Goal: Information Seeking & Learning: Learn about a topic

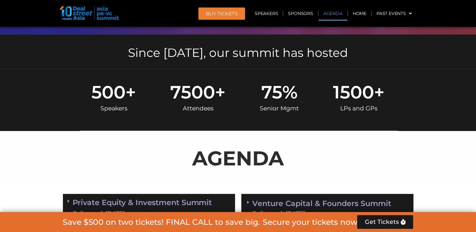
scroll to position [344, 0]
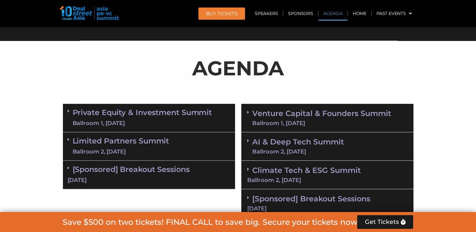
click at [126, 118] on link "Private Equity & Investment Summit Ballroom 1, [DATE]" at bounding box center [143, 118] width 140 height 19
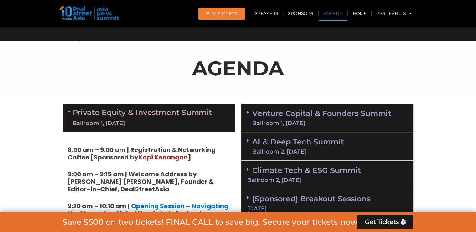
click at [136, 154] on strong "8:00 am – 9:00 am | Registration & Networking Coffee [Sponsored by [PERSON_NAME…" at bounding box center [142, 153] width 148 height 16
click at [155, 155] on span "Kopi Kenangan" at bounding box center [162, 157] width 49 height 9
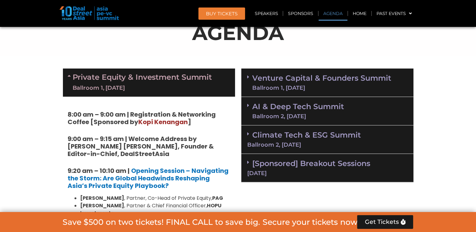
scroll to position [500, 0]
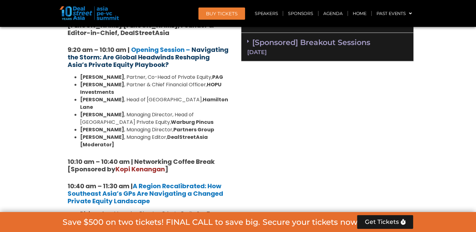
click at [185, 52] on strong "Navigating the Storm: Are Global Headwinds Reshaping Asia’s Private Equity Play…" at bounding box center [148, 57] width 161 height 24
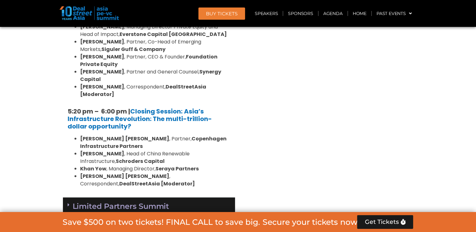
scroll to position [1282, 0]
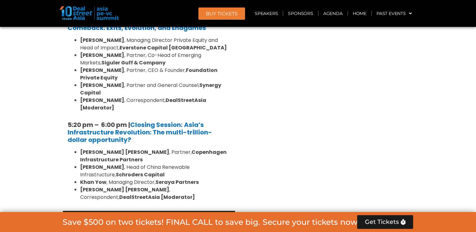
click at [159, 216] on link "Limited Partners [GEOGRAPHIC_DATA] 2, [DATE]" at bounding box center [121, 225] width 97 height 19
click at [158, 216] on link "Limited Partners [GEOGRAPHIC_DATA] 2, [DATE]" at bounding box center [121, 225] width 97 height 19
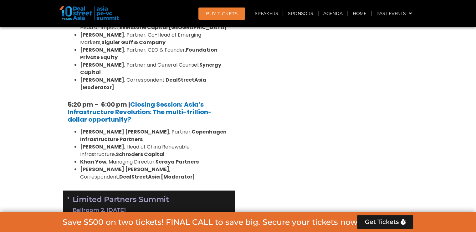
scroll to position [1376, 0]
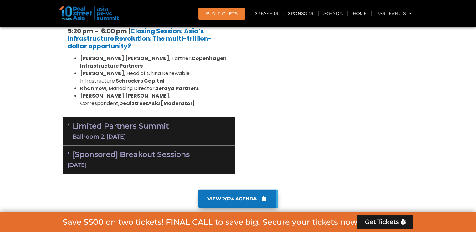
click at [247, 190] on link "VIEW 2024 AGENDA" at bounding box center [238, 199] width 80 height 18
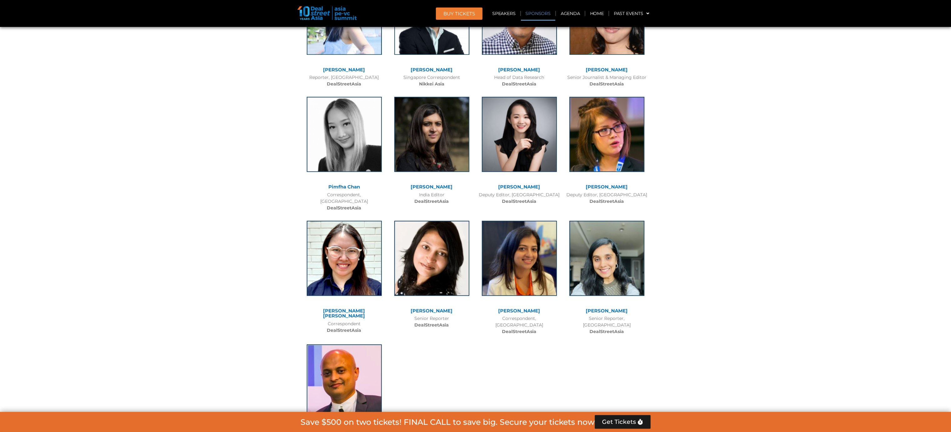
scroll to position [5793, 0]
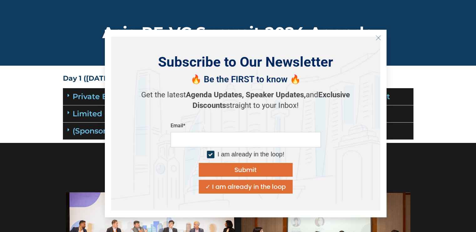
click at [378, 38] on icon "Close" at bounding box center [378, 38] width 6 height 6
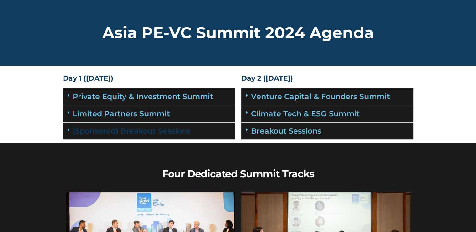
click at [183, 134] on link "(Sponsored) Breakout Sessions" at bounding box center [132, 130] width 118 height 9
